Goal: Understand process/instructions

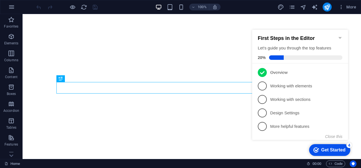
click at [340, 36] on icon "Minimize checklist" at bounding box center [340, 38] width 5 height 5
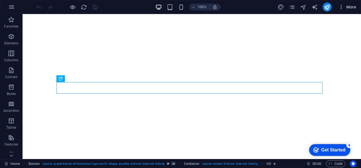
click at [353, 6] on span "More" at bounding box center [347, 7] width 18 height 6
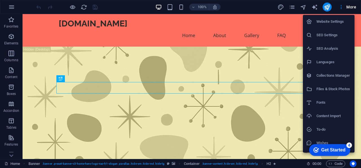
scroll to position [11, 0]
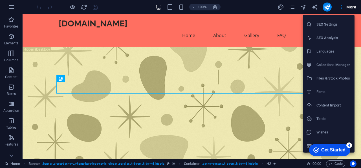
click at [339, 149] on div "Get Started" at bounding box center [333, 150] width 24 height 5
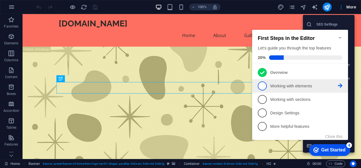
click at [263, 88] on span "2" at bounding box center [262, 86] width 9 height 9
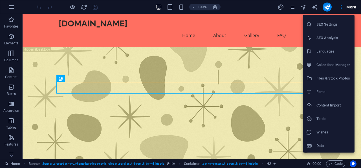
scroll to position [0, 0]
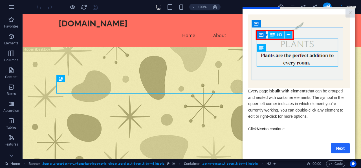
click at [336, 151] on link "Next" at bounding box center [340, 148] width 19 height 10
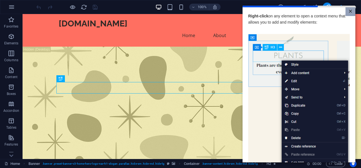
click at [346, 12] on link "×" at bounding box center [350, 11] width 10 height 9
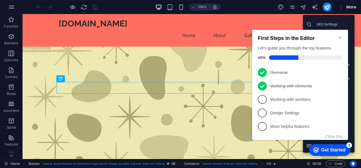
click at [12, 8] on div at bounding box center [180, 84] width 361 height 168
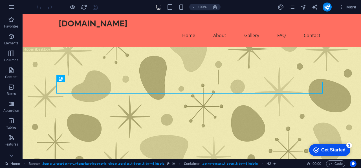
click at [11, 5] on icon "button" at bounding box center [11, 7] width 7 height 7
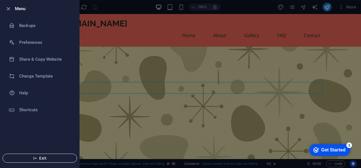
click at [56, 161] on button "Exit" at bounding box center [40, 158] width 74 height 9
click at [42, 157] on span "Exit" at bounding box center [39, 158] width 65 height 5
